Goal: Answer question/provide support

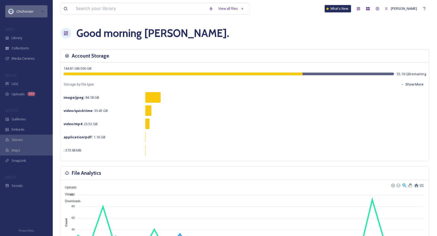
click at [36, 11] on div "Chichester" at bounding box center [26, 11] width 42 height 12
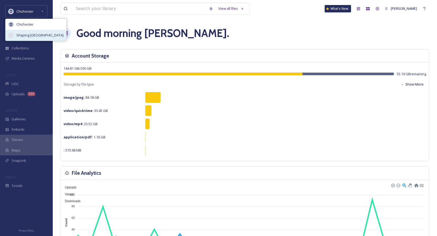
click at [35, 36] on span "Shaping [GEOGRAPHIC_DATA]" at bounding box center [39, 35] width 47 height 5
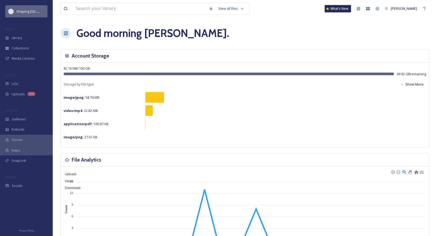
click at [37, 12] on span "Shaping [GEOGRAPHIC_DATA]" at bounding box center [39, 11] width 47 height 5
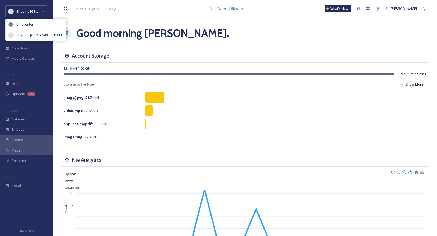
drag, startPoint x: 34, startPoint y: 23, endPoint x: 57, endPoint y: 23, distance: 22.7
click at [34, 23] on div "Chichester" at bounding box center [36, 24] width 61 height 11
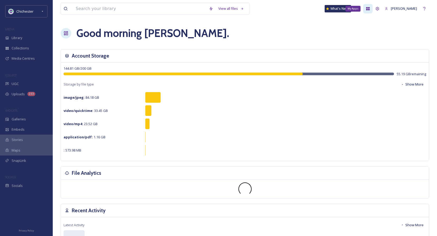
click at [370, 8] on icon at bounding box center [367, 8] width 3 height 3
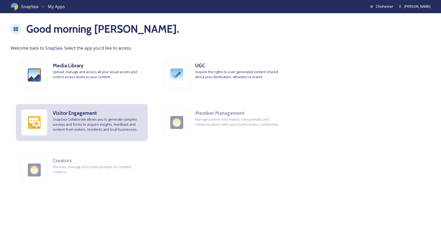
click at [104, 119] on span "SnapSea Collaborate allows you to generate complex surveys and forms to acquire…" at bounding box center [98, 124] width 90 height 15
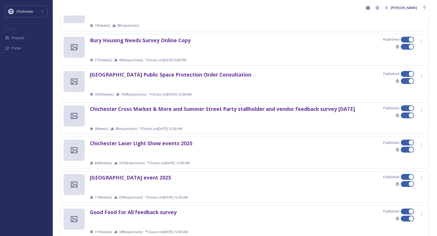
scroll to position [105, 0]
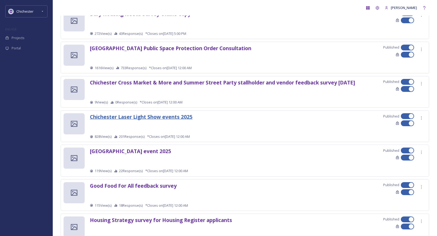
click at [163, 120] on strong "Chichester Laser Light Show events 2025" at bounding box center [141, 116] width 103 height 7
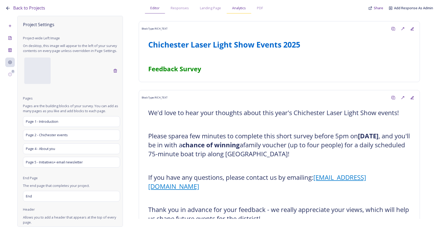
click at [241, 9] on span "Analytics" at bounding box center [239, 8] width 14 height 5
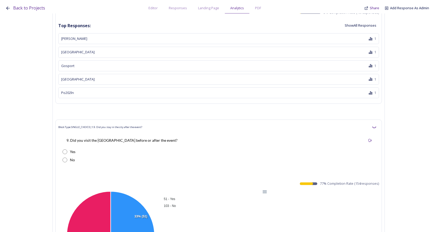
scroll to position [2557, 0]
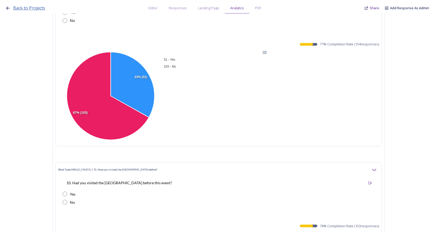
click at [23, 7] on span "Back to Projects" at bounding box center [29, 8] width 32 height 6
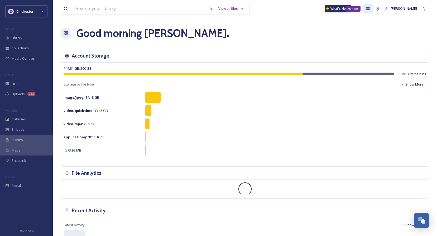
click at [370, 9] on icon at bounding box center [367, 8] width 3 height 3
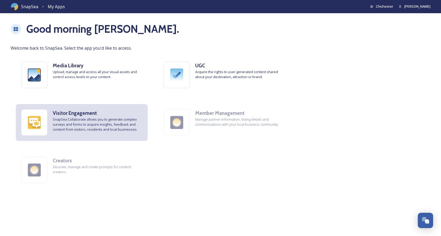
click at [94, 117] on span "SnapSea Collaborate allows you to generate complex surveys and forms to acquire…" at bounding box center [98, 124] width 90 height 15
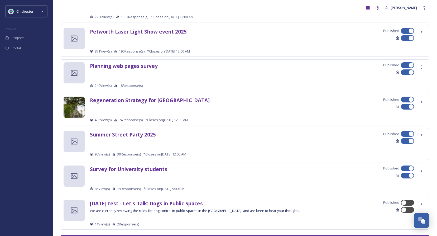
scroll to position [501, 0]
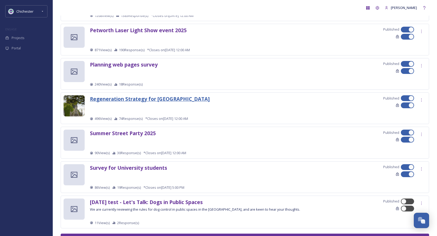
click at [158, 100] on strong "Regeneration Strategy for [GEOGRAPHIC_DATA]" at bounding box center [150, 98] width 120 height 7
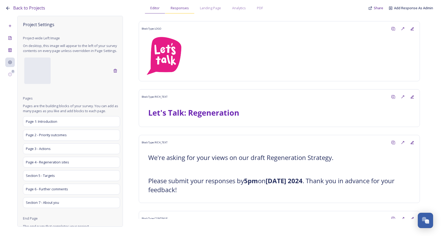
click at [180, 11] on div "Responses" at bounding box center [179, 8] width 29 height 11
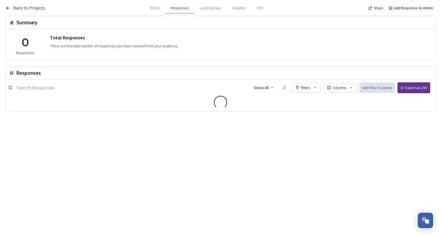
click at [215, 10] on span "Landing Page" at bounding box center [210, 8] width 21 height 5
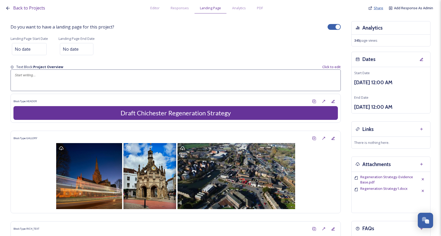
click at [380, 8] on span "Share" at bounding box center [377, 8] width 9 height 5
click at [380, 7] on span "Share" at bounding box center [377, 8] width 9 height 5
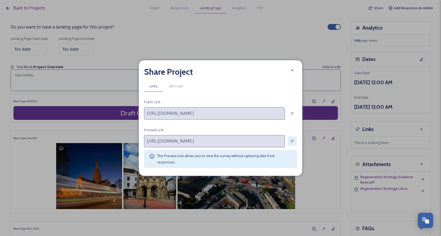
click at [294, 140] on div at bounding box center [291, 140] width 9 height 9
click at [294, 70] on icon at bounding box center [292, 70] width 4 height 4
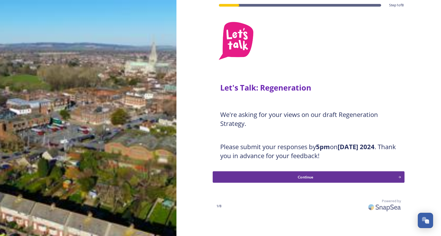
click at [323, 173] on button "Continue" at bounding box center [309, 176] width 192 height 11
